Goal: Task Accomplishment & Management: Manage account settings

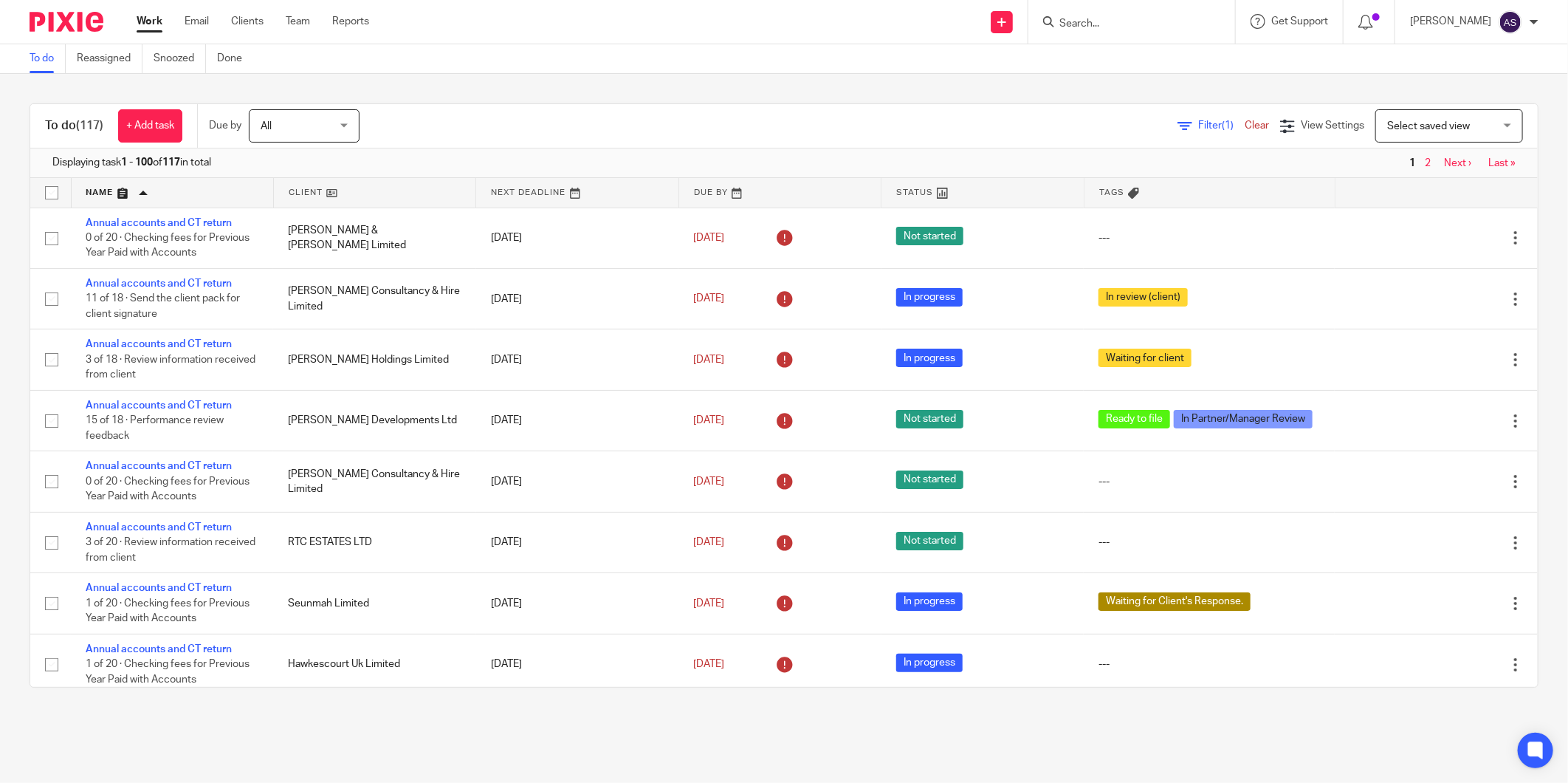
scroll to position [1735, 0]
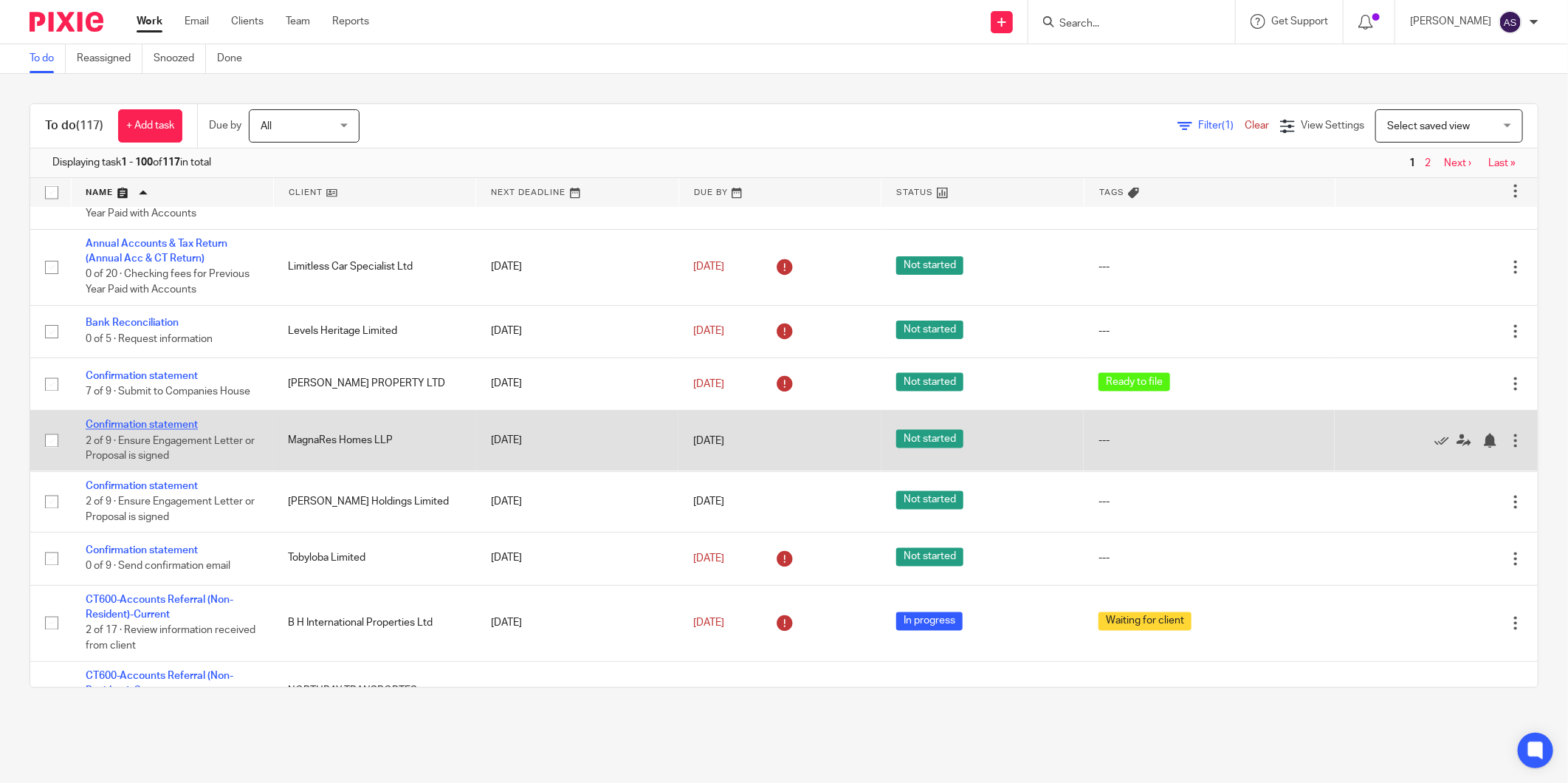
click at [186, 430] on link "Confirmation statement" at bounding box center [142, 425] width 112 height 10
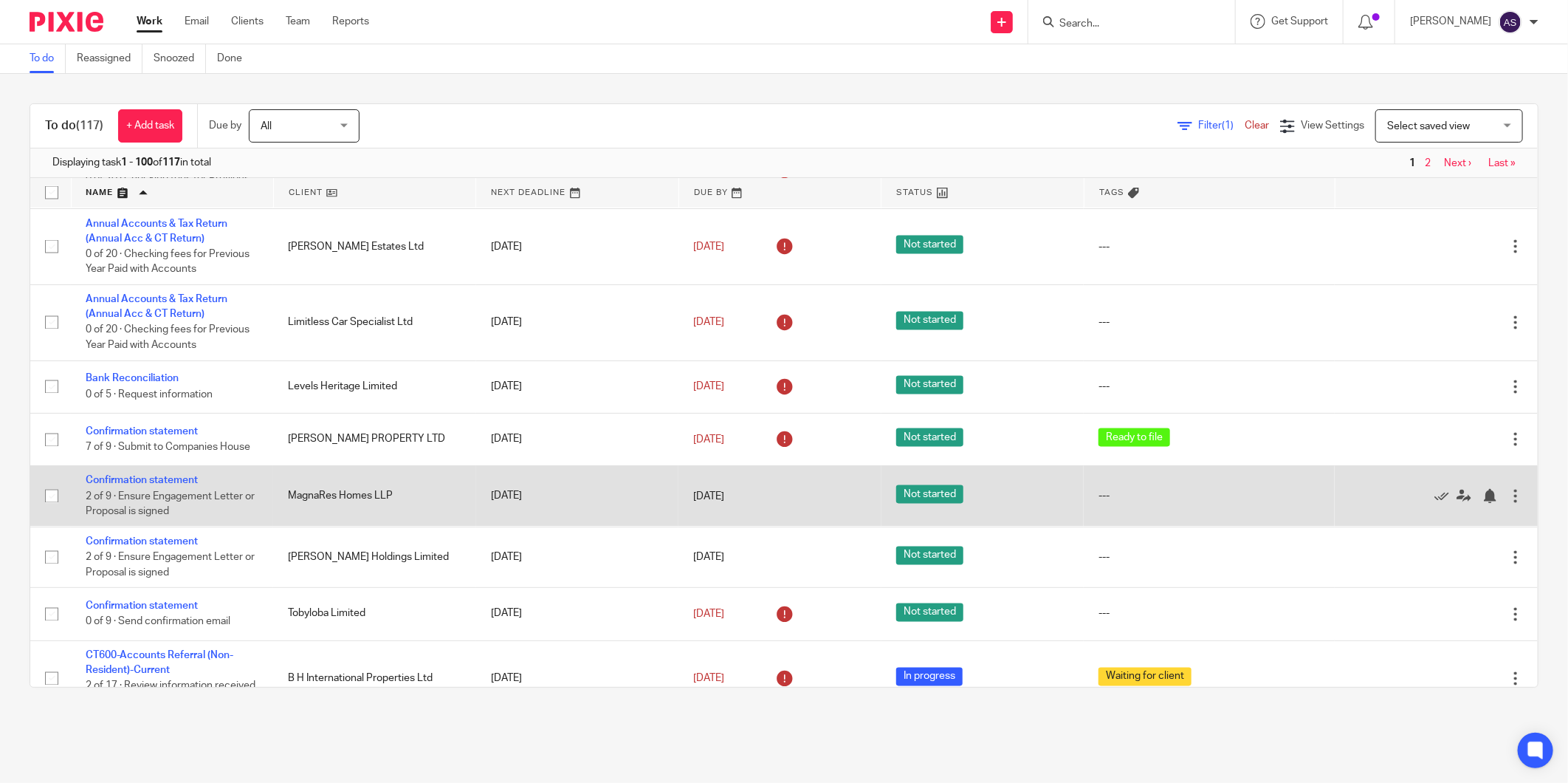
scroll to position [1652, 0]
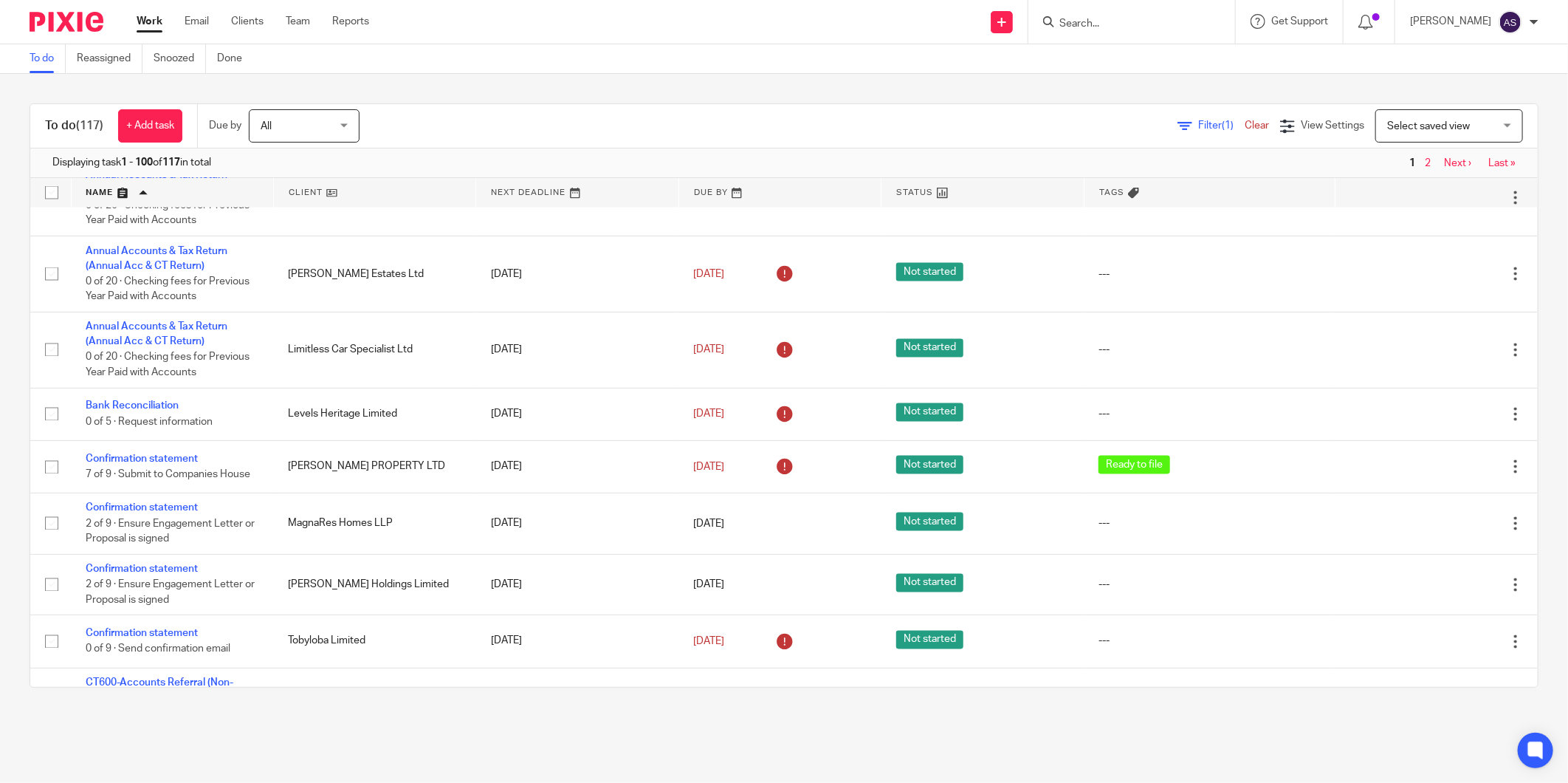
click at [1134, 20] on input "Search" at bounding box center [1124, 25] width 133 height 13
paste input "MagnaRes Homes LL"
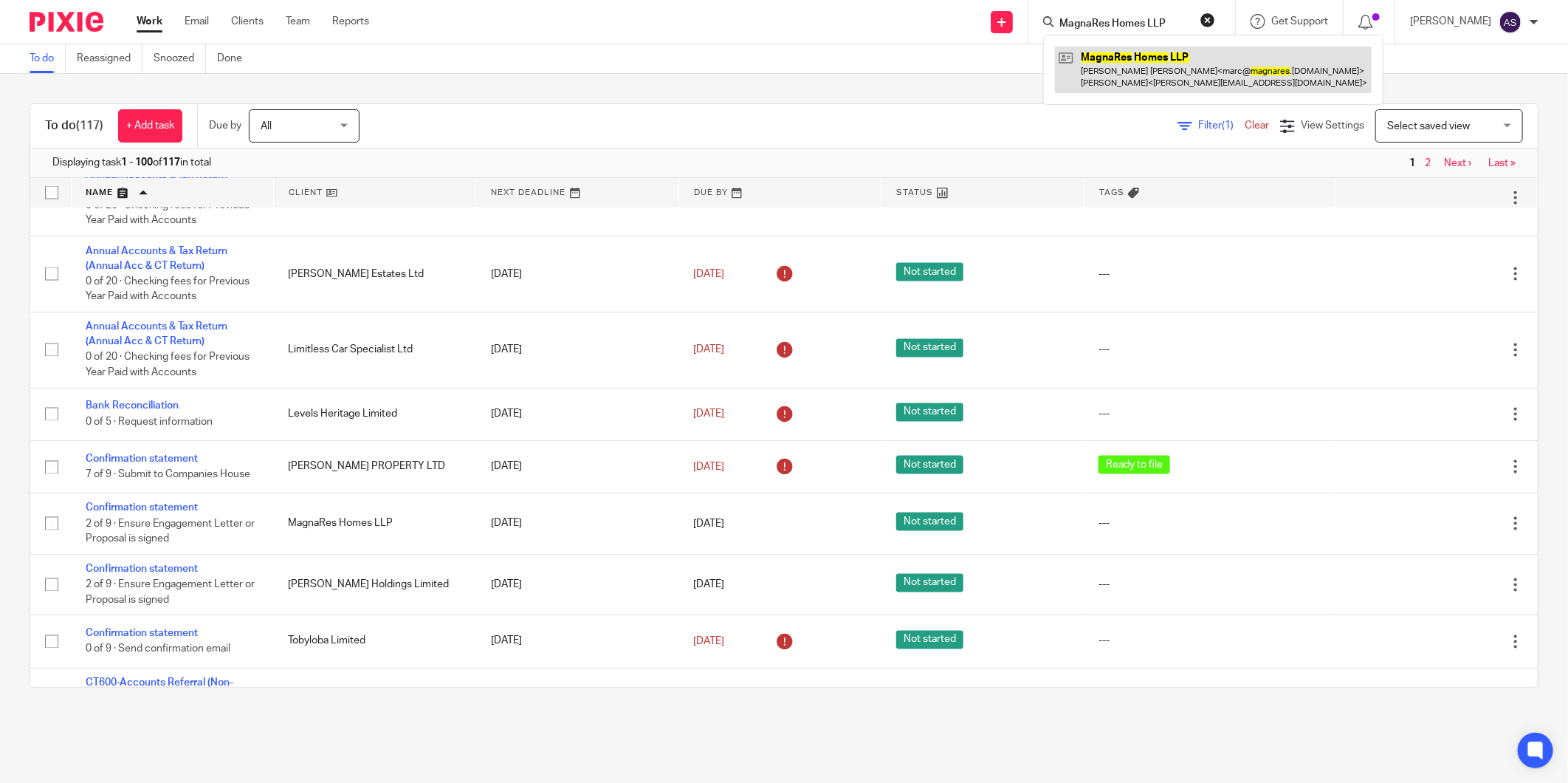
type input "MagnaRes Homes LLP"
click at [1124, 69] on link at bounding box center [1213, 69] width 316 height 46
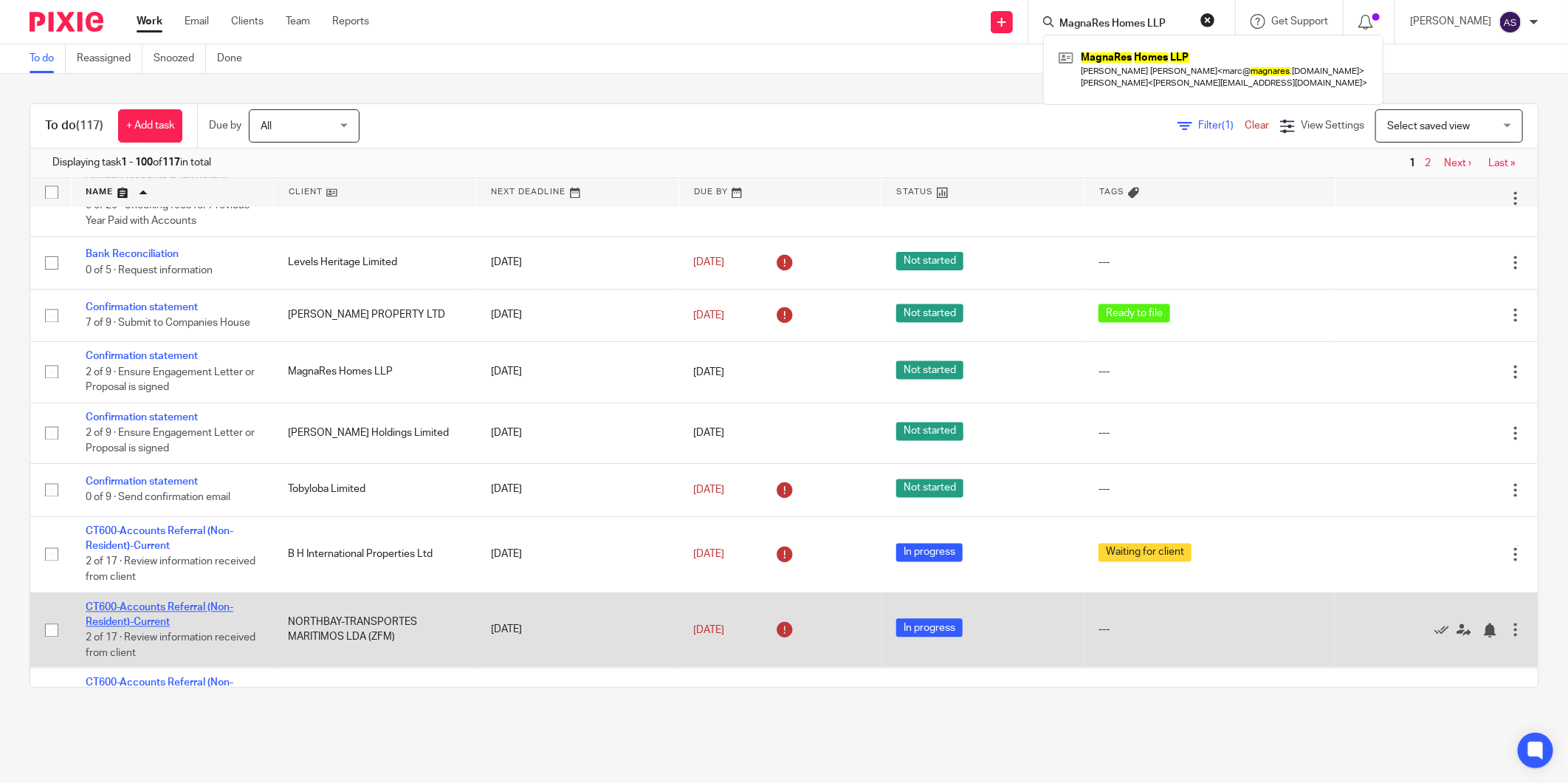
scroll to position [1817, 0]
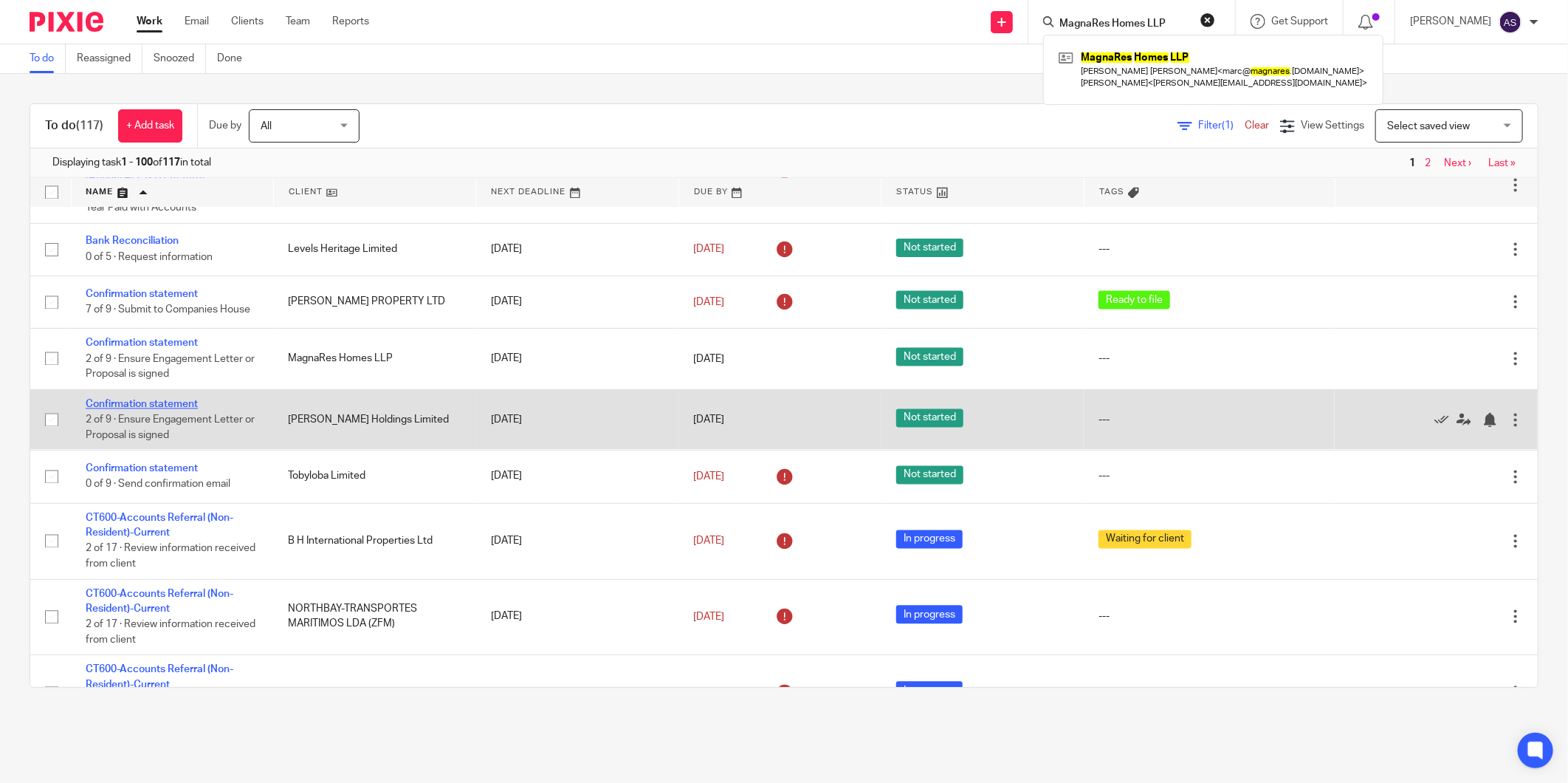
click at [168, 410] on link "Confirmation statement" at bounding box center [142, 404] width 112 height 10
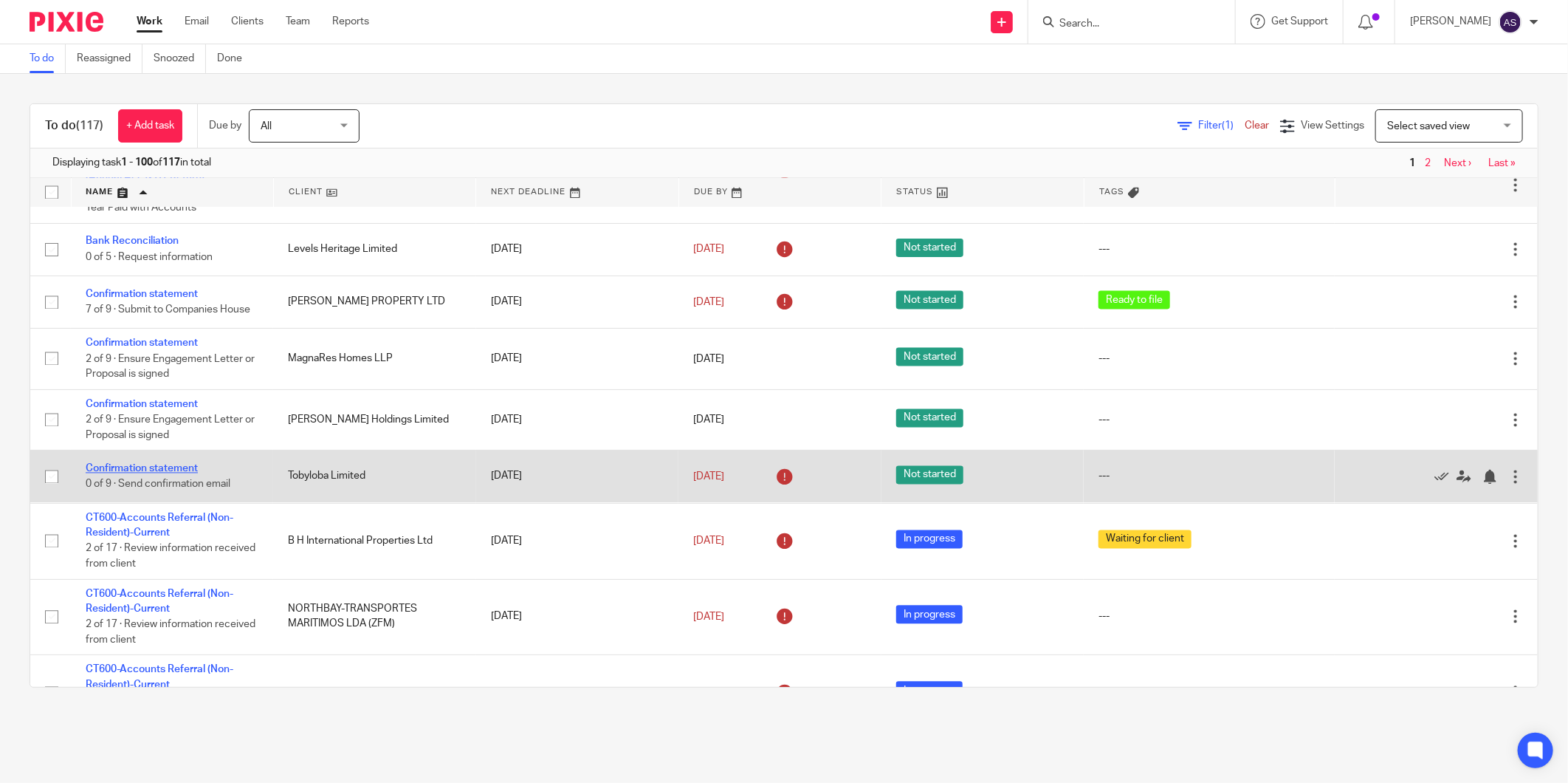
click at [155, 474] on link "Confirmation statement" at bounding box center [142, 468] width 112 height 10
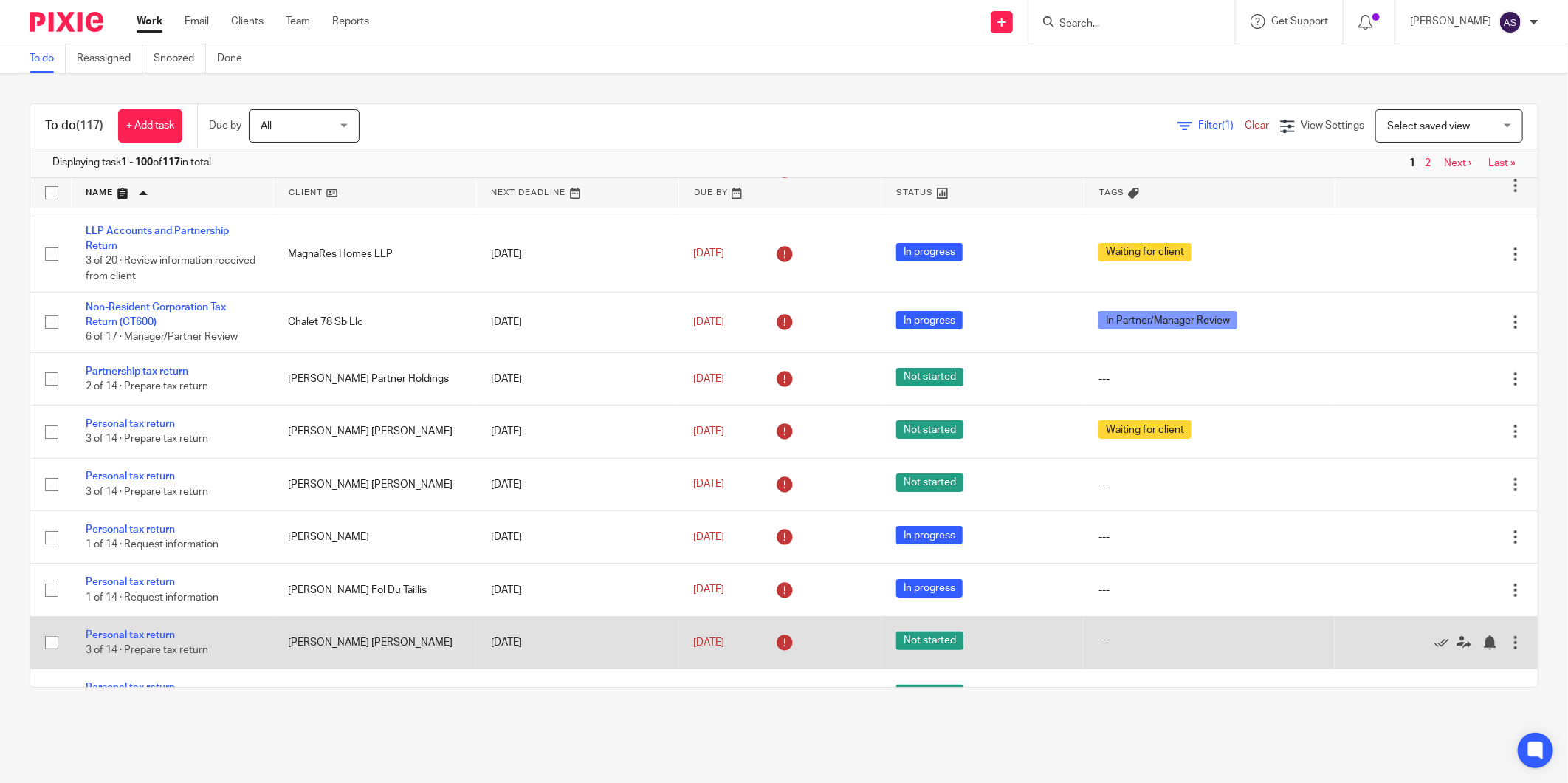
scroll to position [3540, 0]
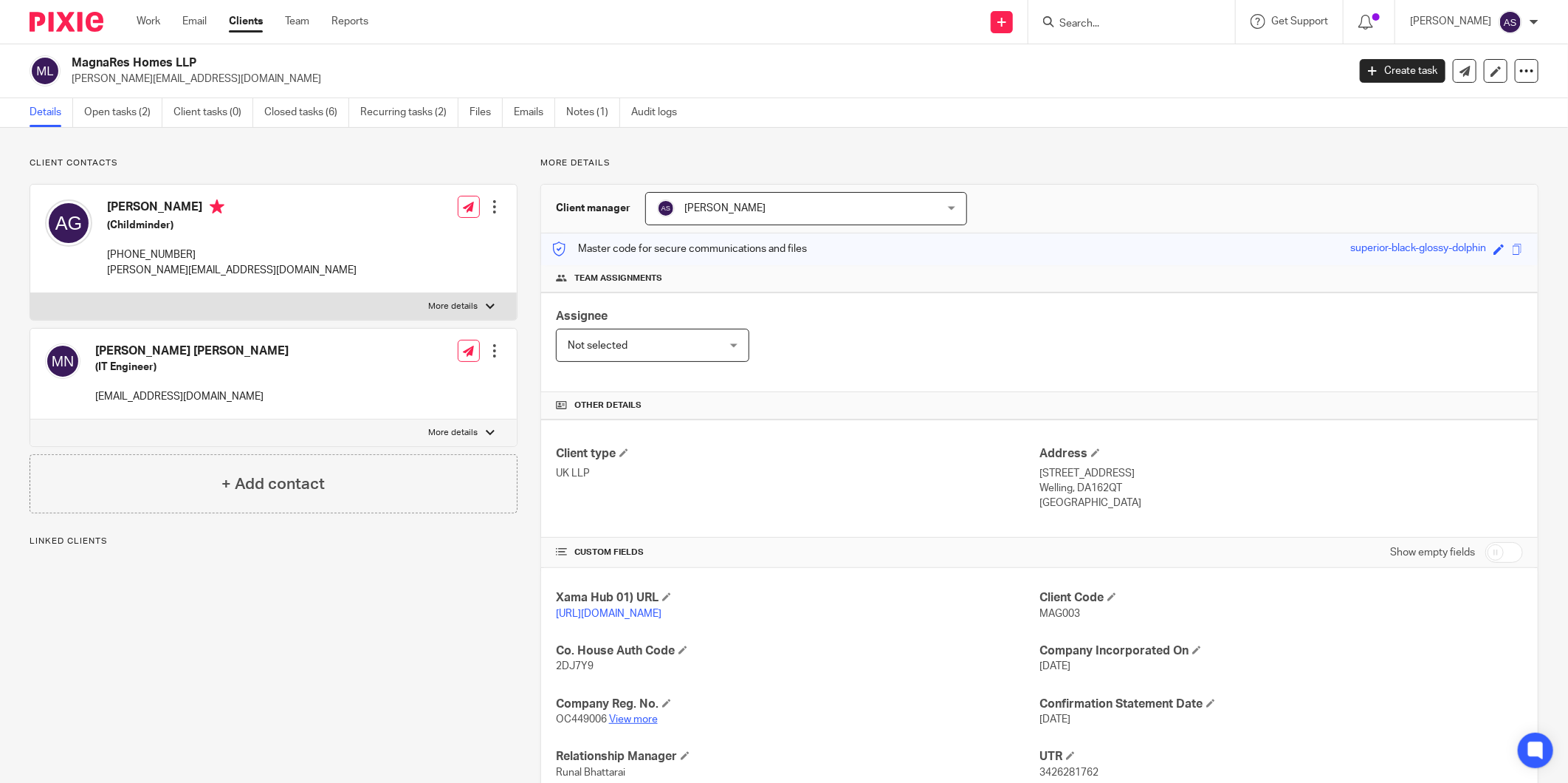
click at [628, 721] on link "View more" at bounding box center [633, 718] width 48 height 10
click at [138, 108] on link "Open tasks (2)" at bounding box center [124, 112] width 78 height 29
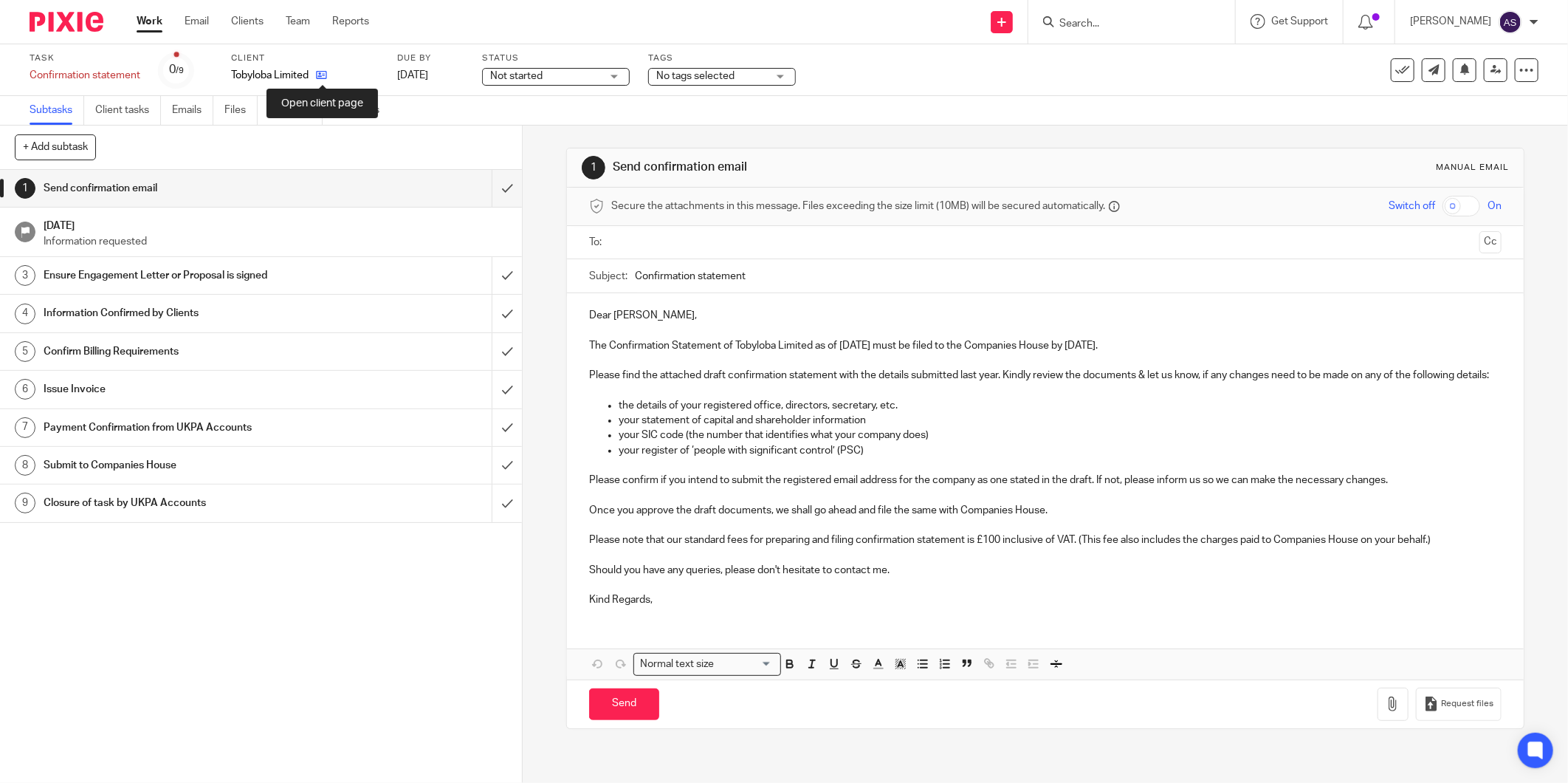
click at [318, 76] on icon at bounding box center [322, 75] width 11 height 11
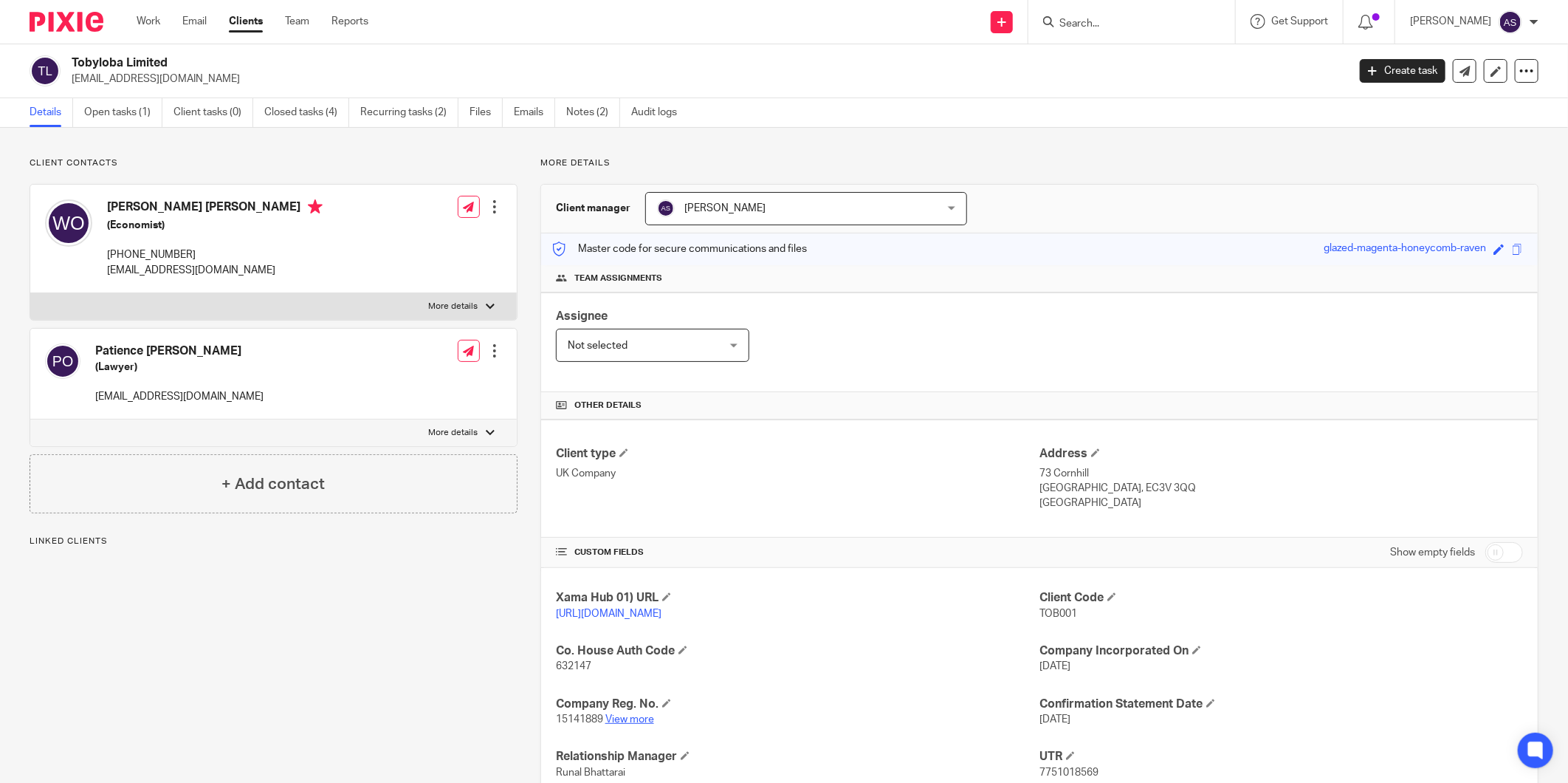
scroll to position [157, 0]
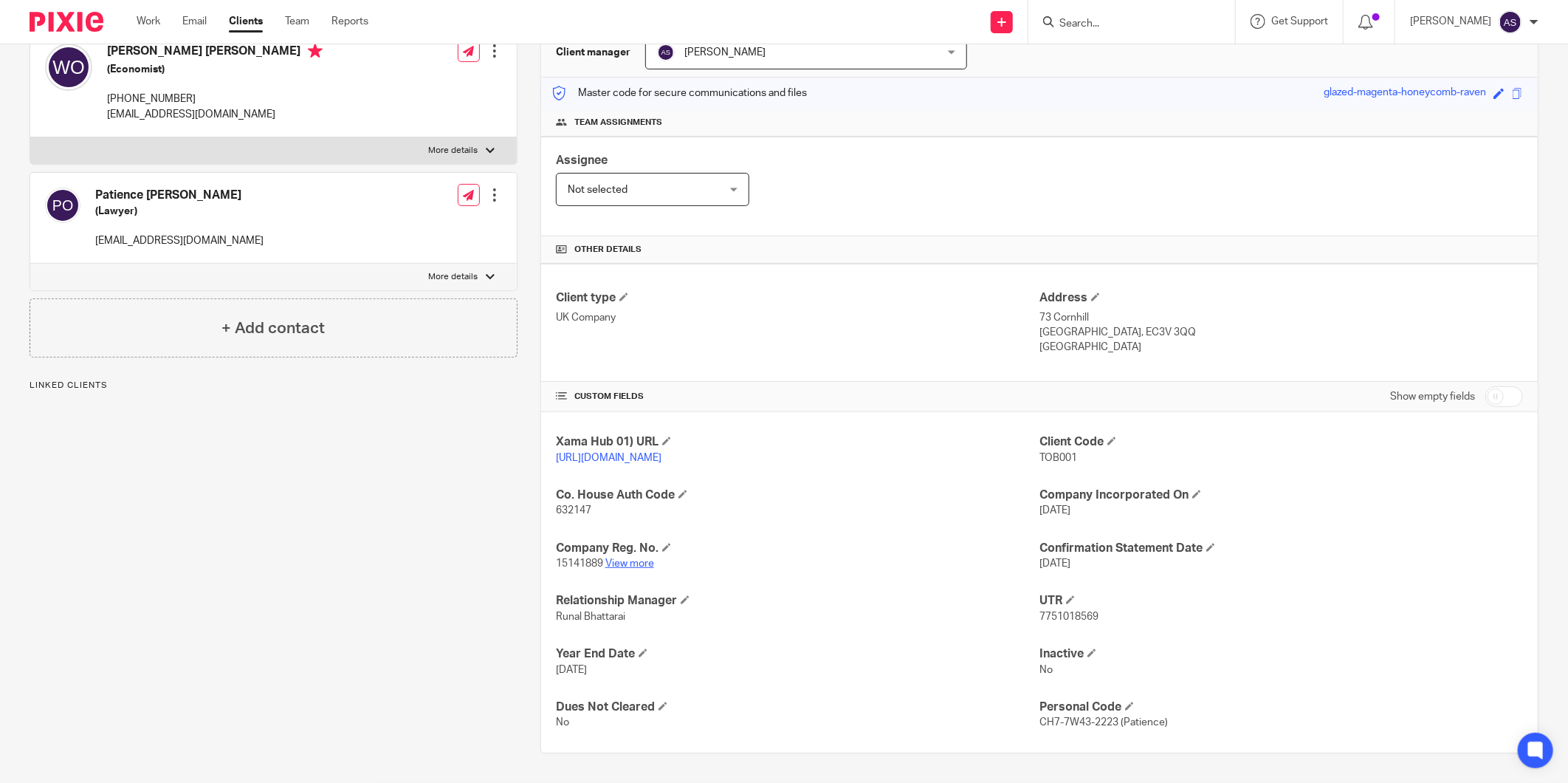
click at [636, 564] on link "View more" at bounding box center [629, 563] width 48 height 10
